Goal: Transaction & Acquisition: Purchase product/service

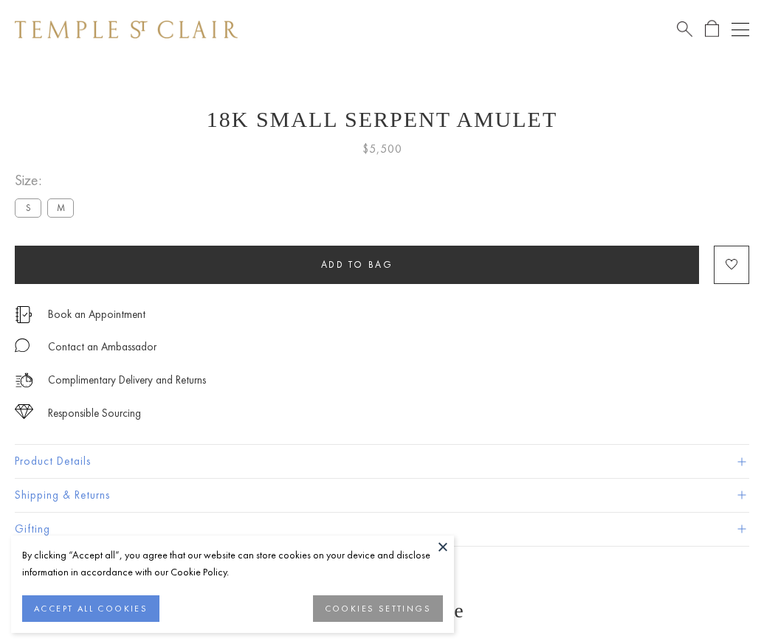
click at [357, 264] on span "Add to bag" at bounding box center [357, 264] width 72 height 13
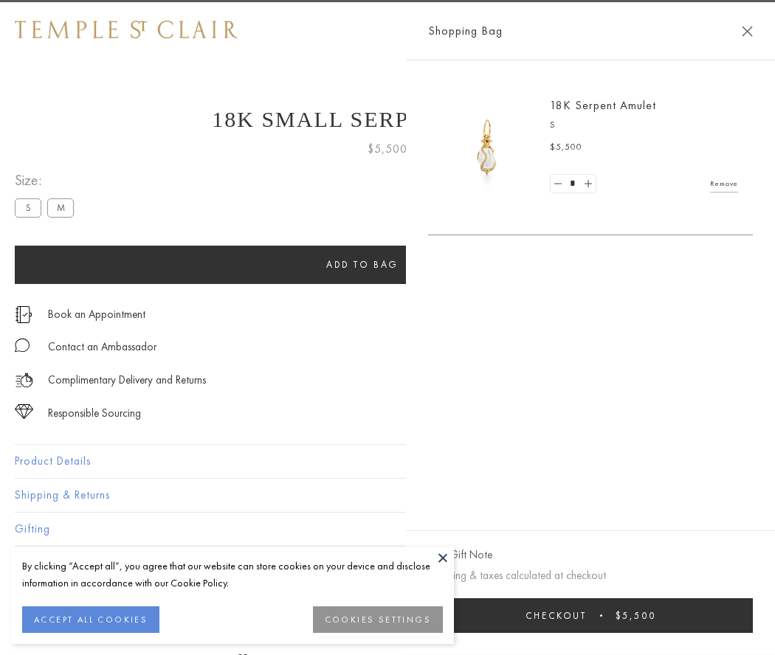
click at [753, 616] on button "Checkout $5,500" at bounding box center [590, 616] width 325 height 35
